Goal: Information Seeking & Learning: Check status

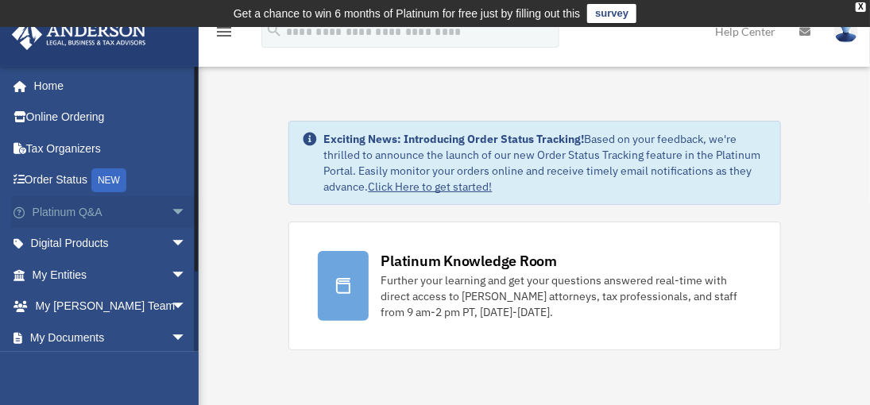
click at [93, 213] on link "Platinum Q&A arrow_drop_down" at bounding box center [110, 212] width 199 height 32
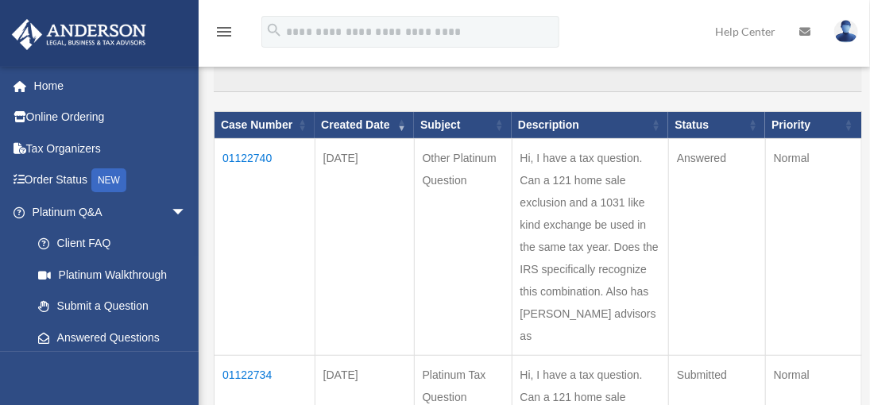
scroll to position [168, 0]
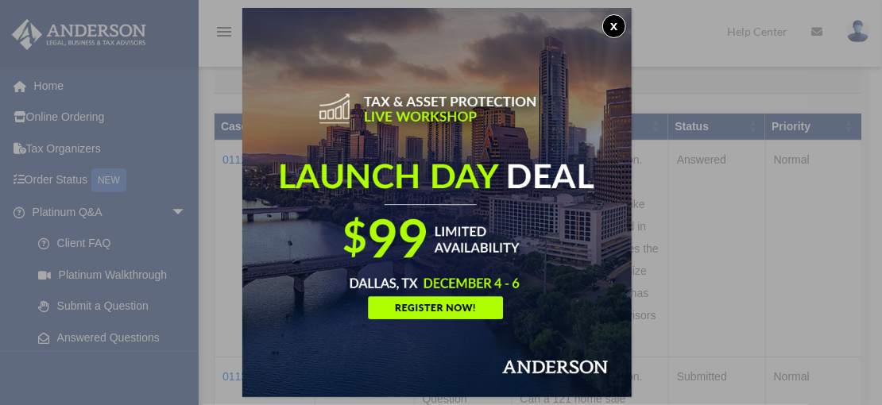
click at [618, 26] on button "x" at bounding box center [614, 26] width 24 height 24
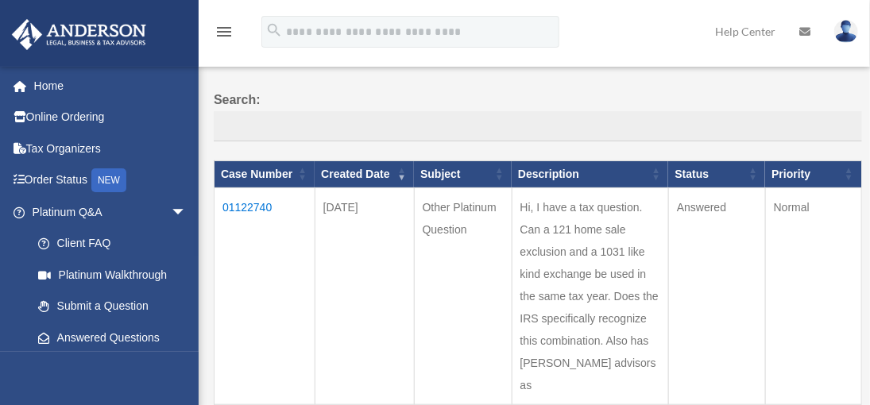
scroll to position [100, 0]
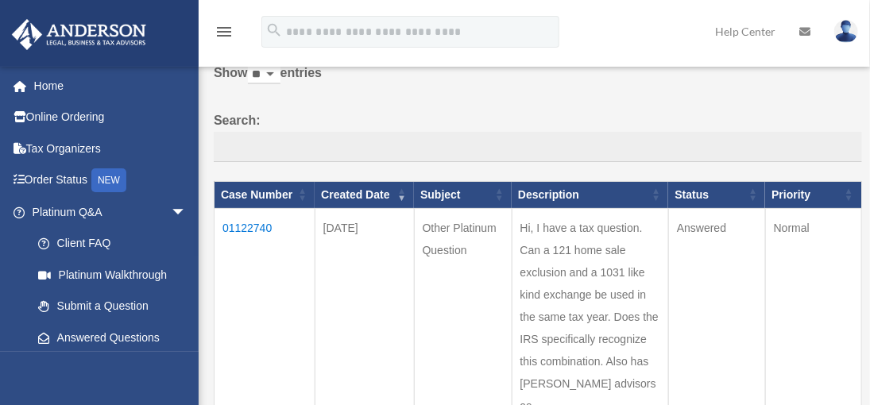
click at [233, 221] on td "01122740" at bounding box center [264, 316] width 101 height 217
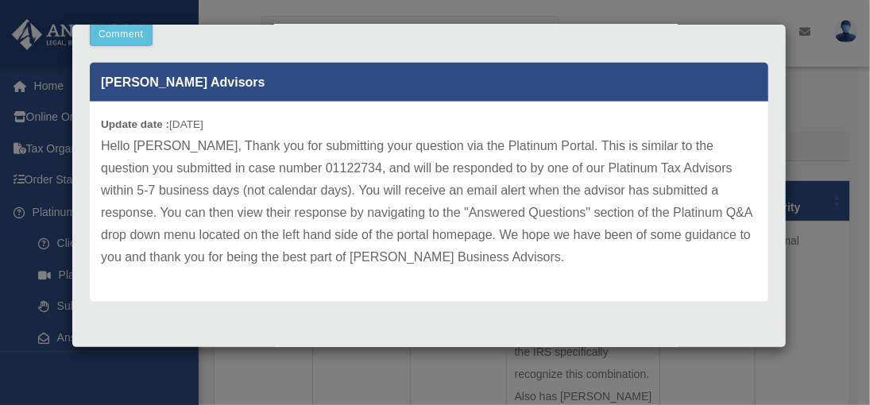
scroll to position [102, 0]
click at [793, 242] on div "Case Detail × Other Platinum Question Case Number 01122740 Created Date [DATE] …" at bounding box center [435, 202] width 870 height 405
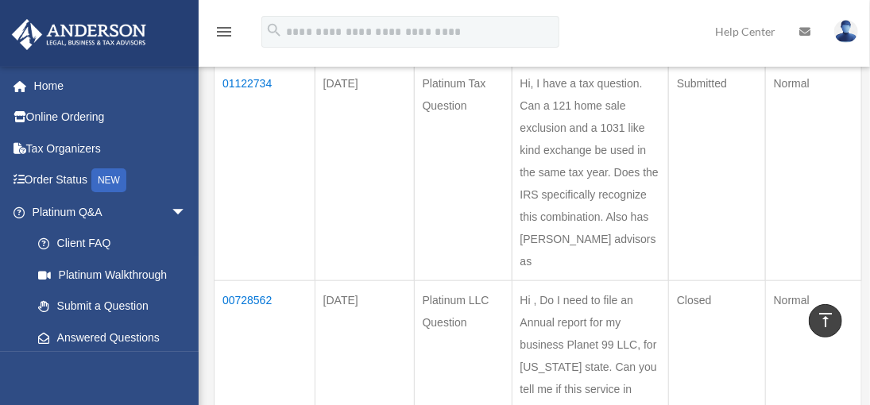
scroll to position [462, 0]
click at [249, 126] on td "01122734" at bounding box center [264, 171] width 101 height 217
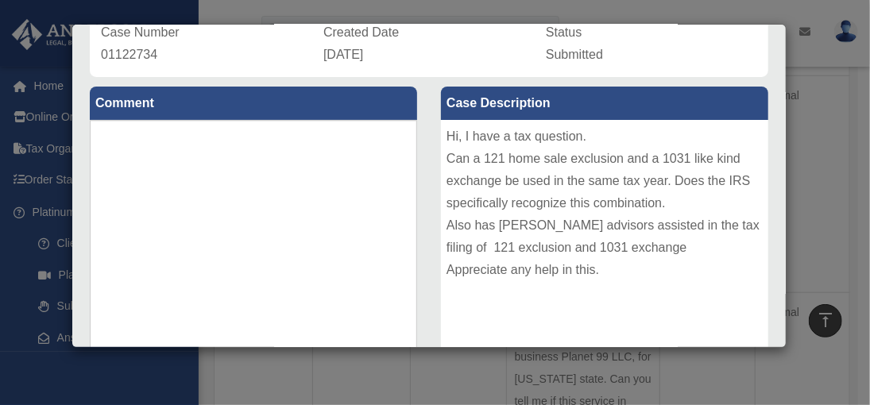
scroll to position [0, 0]
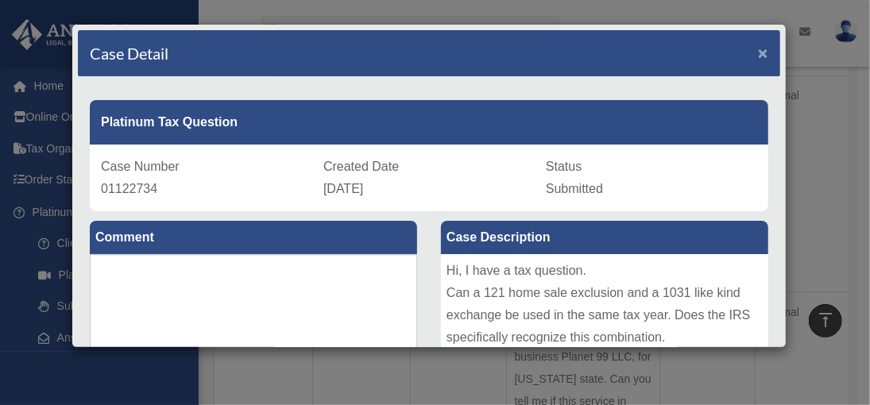
click at [758, 58] on span "×" at bounding box center [763, 53] width 10 height 18
